Goal: Information Seeking & Learning: Understand process/instructions

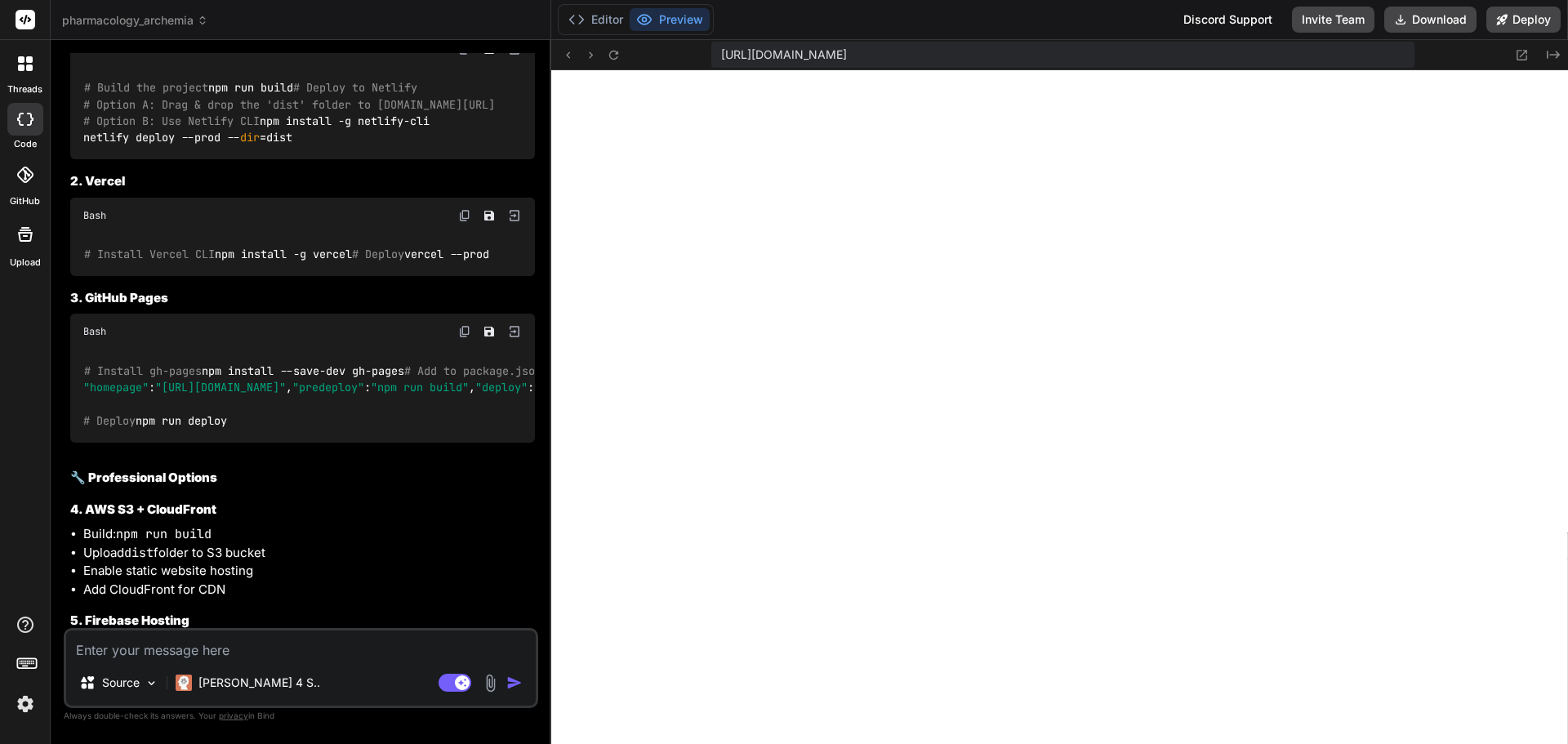
scroll to position [2157, 0]
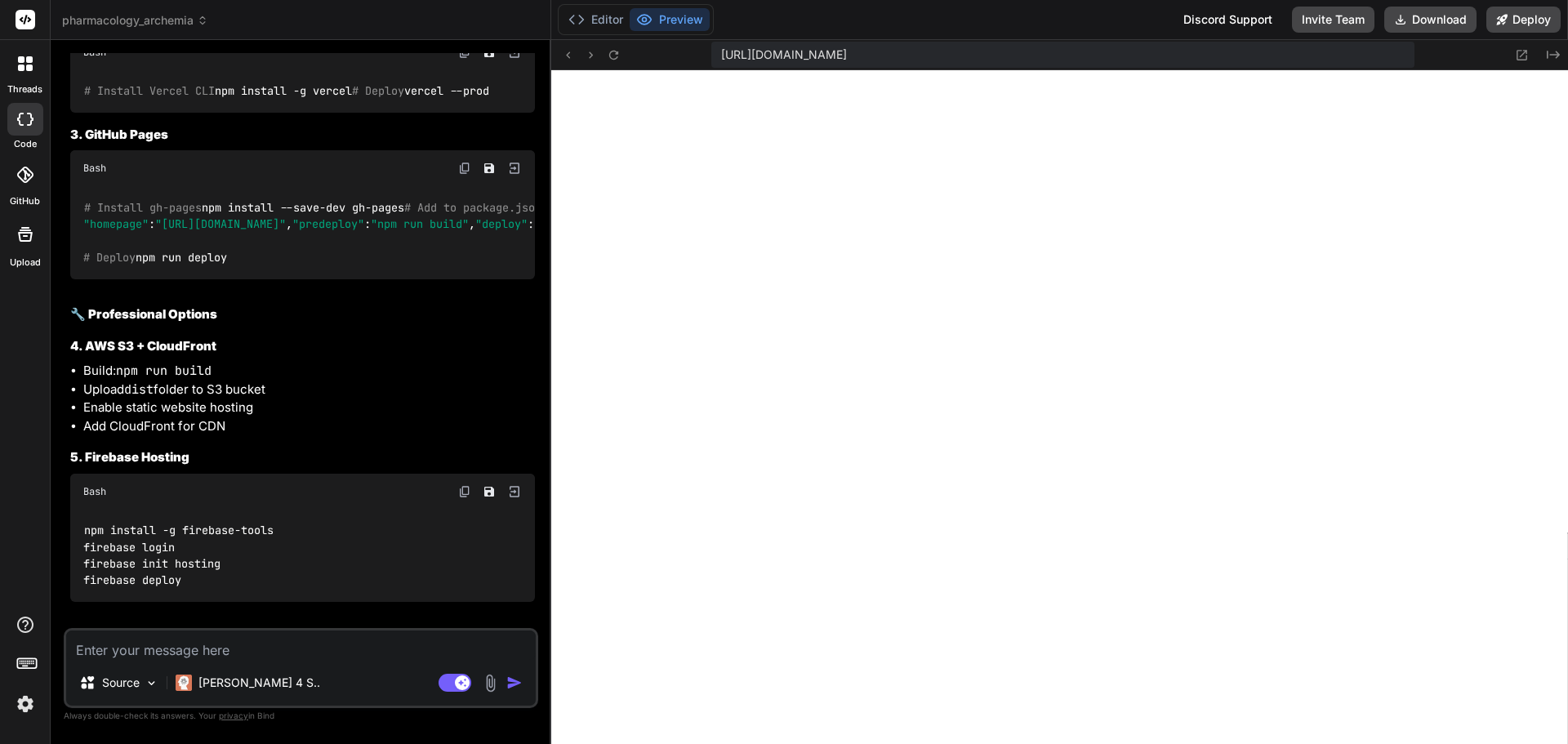
drag, startPoint x: 87, startPoint y: 354, endPoint x: 334, endPoint y: 503, distance: 288.5
click at [327, 279] on div "# Install gh-pages npm install --save-dev gh-pages # Add to package.json script…" at bounding box center [302, 233] width 464 height 93
copy code "# Install gh-pages npm install --save-dev gh-pages # Add to package.json script…"
drag, startPoint x: 178, startPoint y: 412, endPoint x: 137, endPoint y: 423, distance: 42.4
click at [137, 232] on span ""homepage"" at bounding box center [115, 224] width 65 height 14
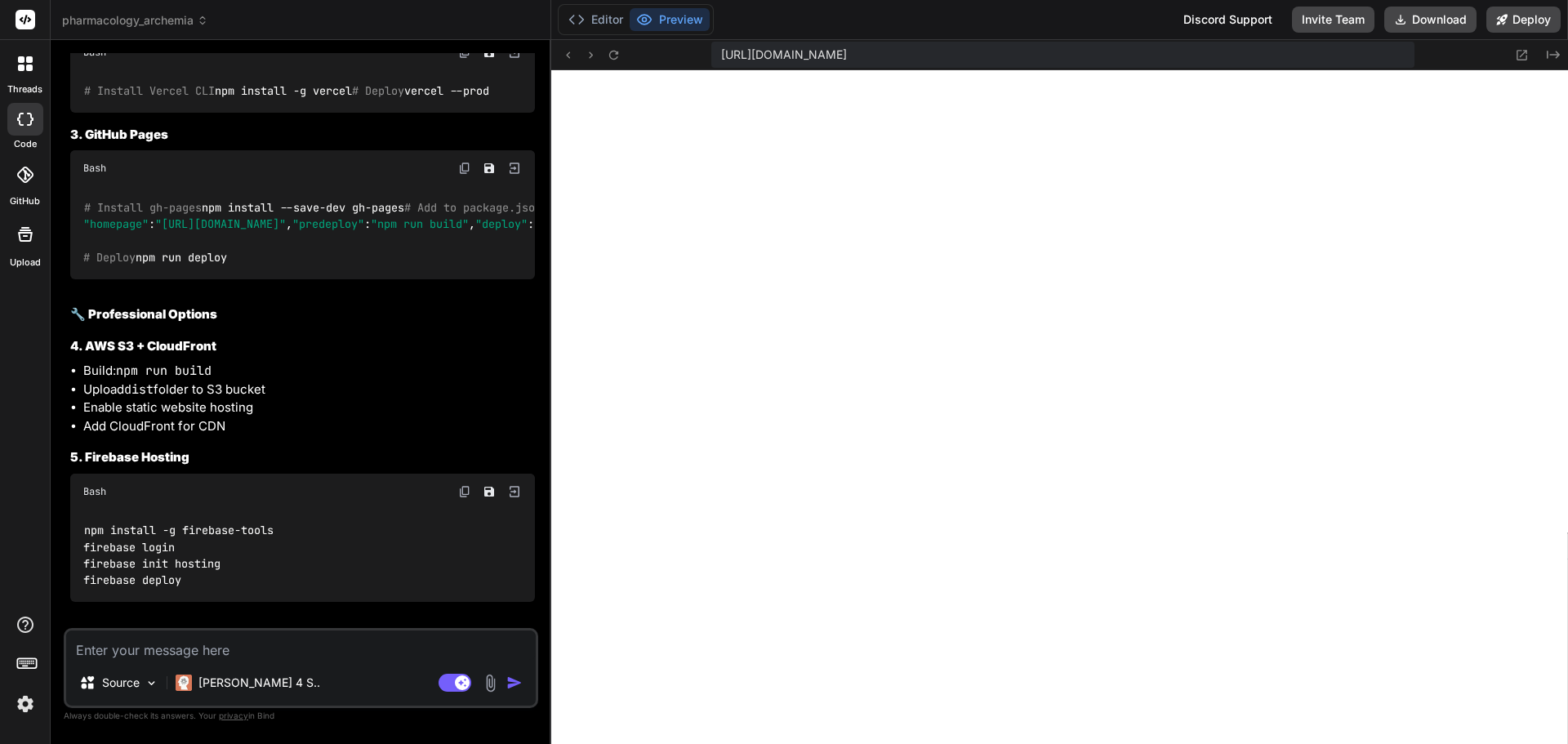
click at [459, 175] on img at bounding box center [464, 168] width 13 height 13
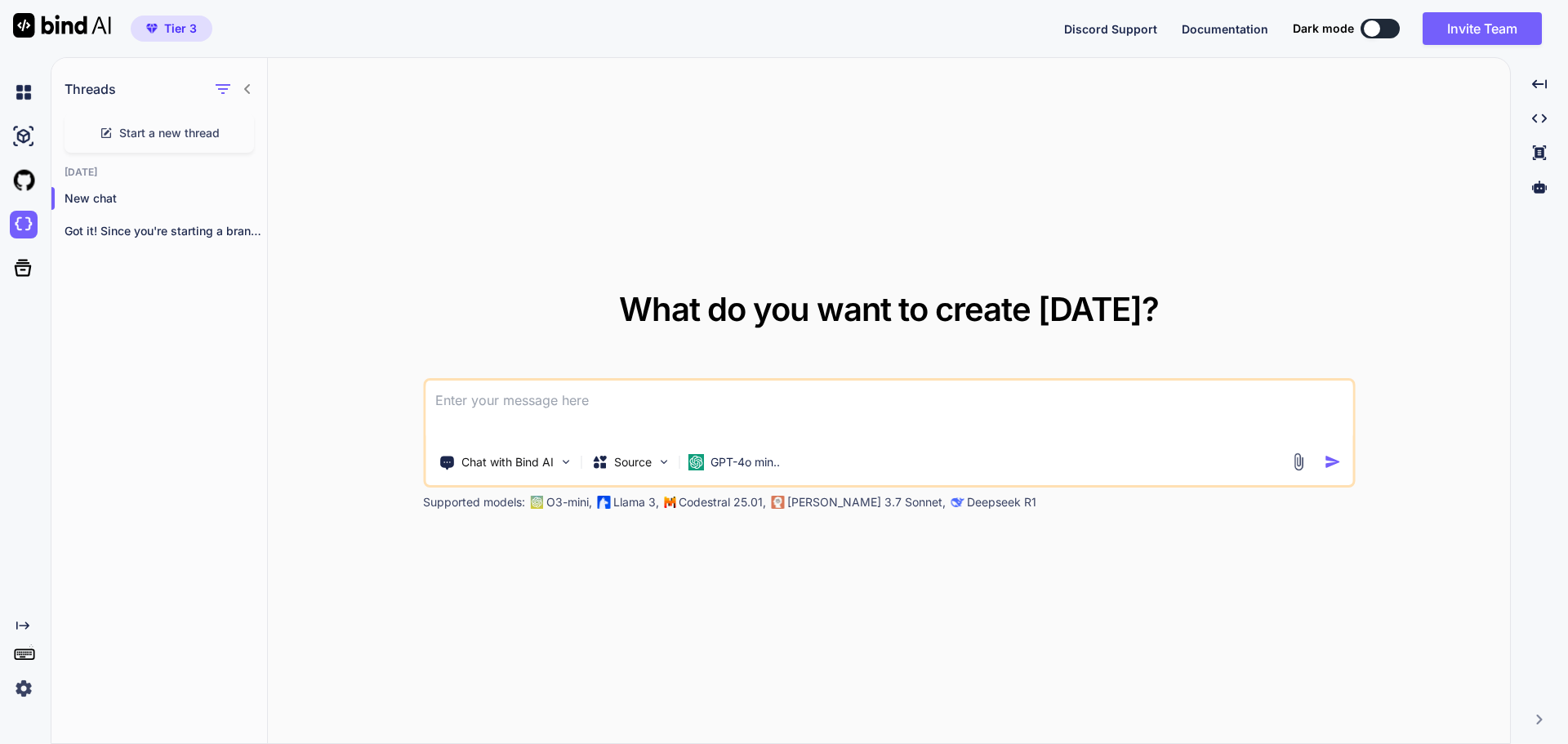
click at [276, 622] on div "What do you want to create [DATE]? Chat with Bind AI Source GPT-4o min.. Suppor…" at bounding box center [889, 402] width 1242 height 687
